Goal: Communication & Community: Share content

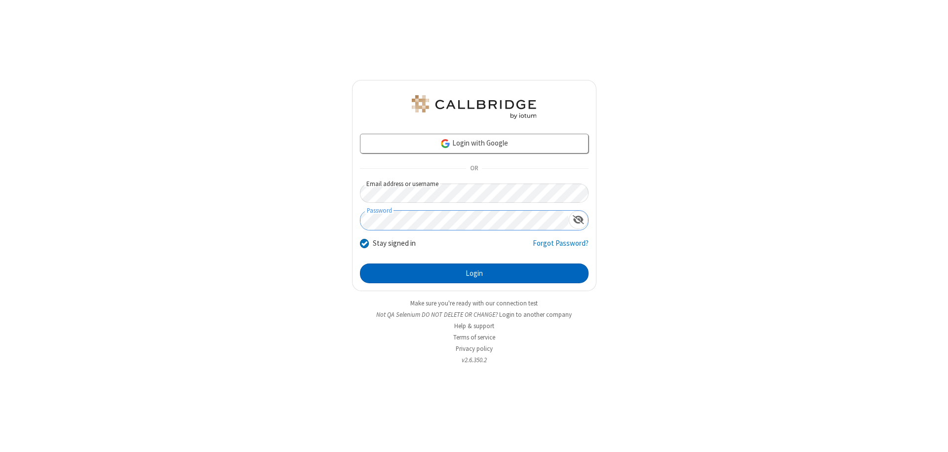
click at [474, 274] on button "Login" at bounding box center [474, 274] width 229 height 20
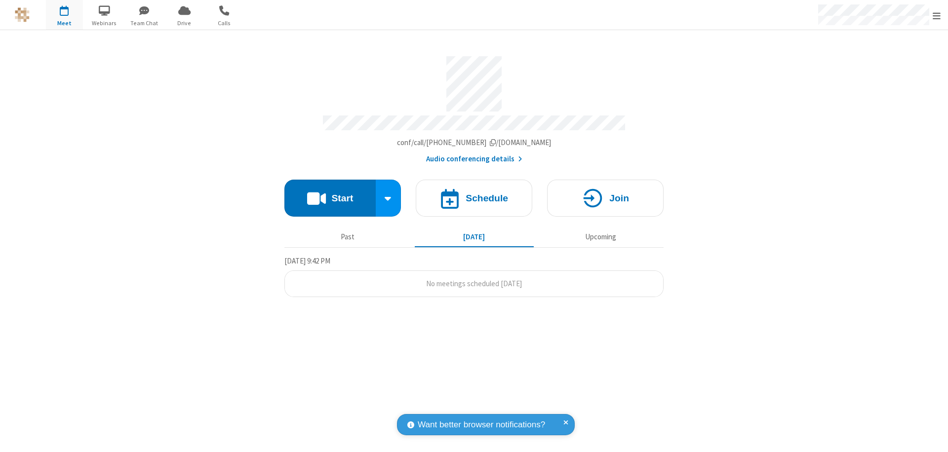
click at [330, 194] on button "Start" at bounding box center [329, 198] width 91 height 37
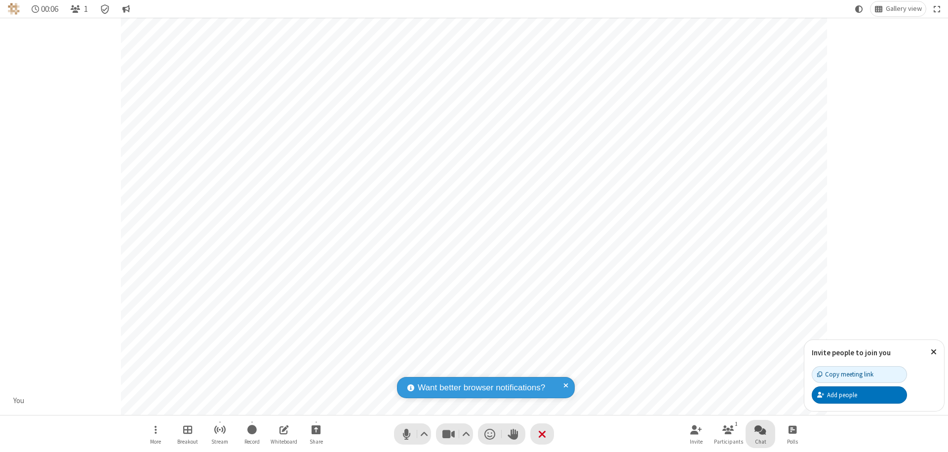
click at [761, 430] on span "Open chat" at bounding box center [761, 430] width 12 height 12
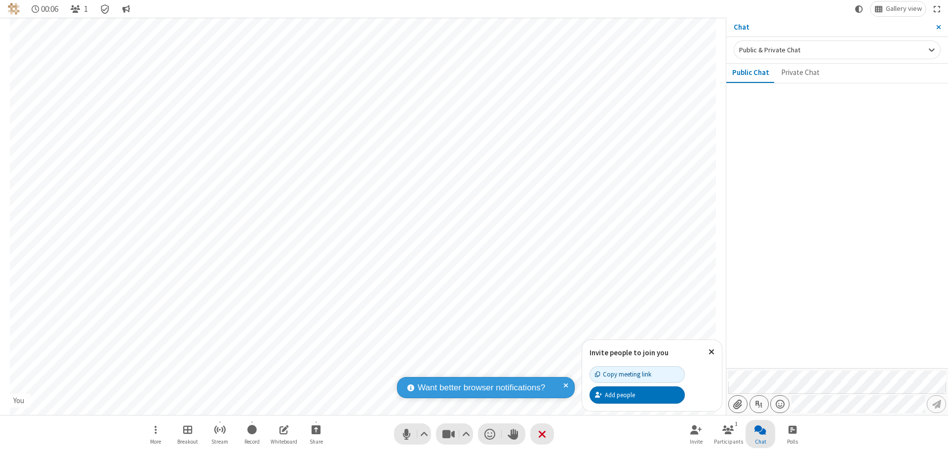
type input "C:\fakepath\doc_test.docx"
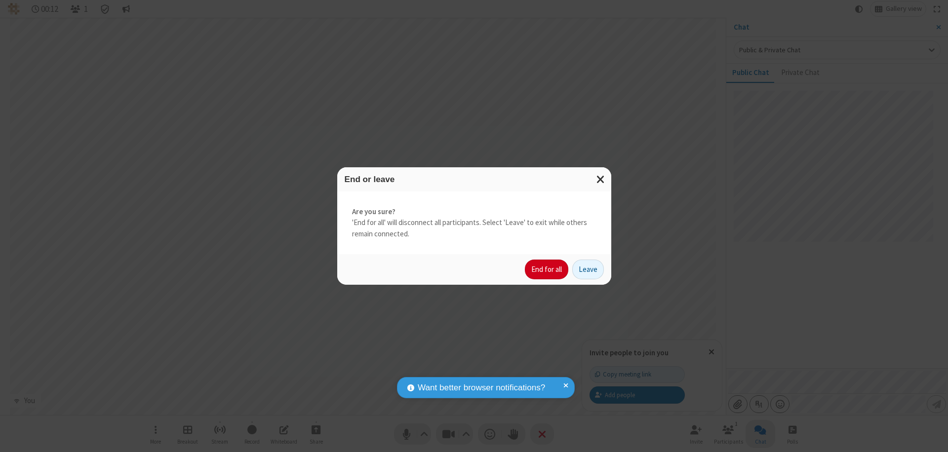
click at [547, 270] on button "End for all" at bounding box center [546, 270] width 43 height 20
